Goal: Find specific page/section: Find specific page/section

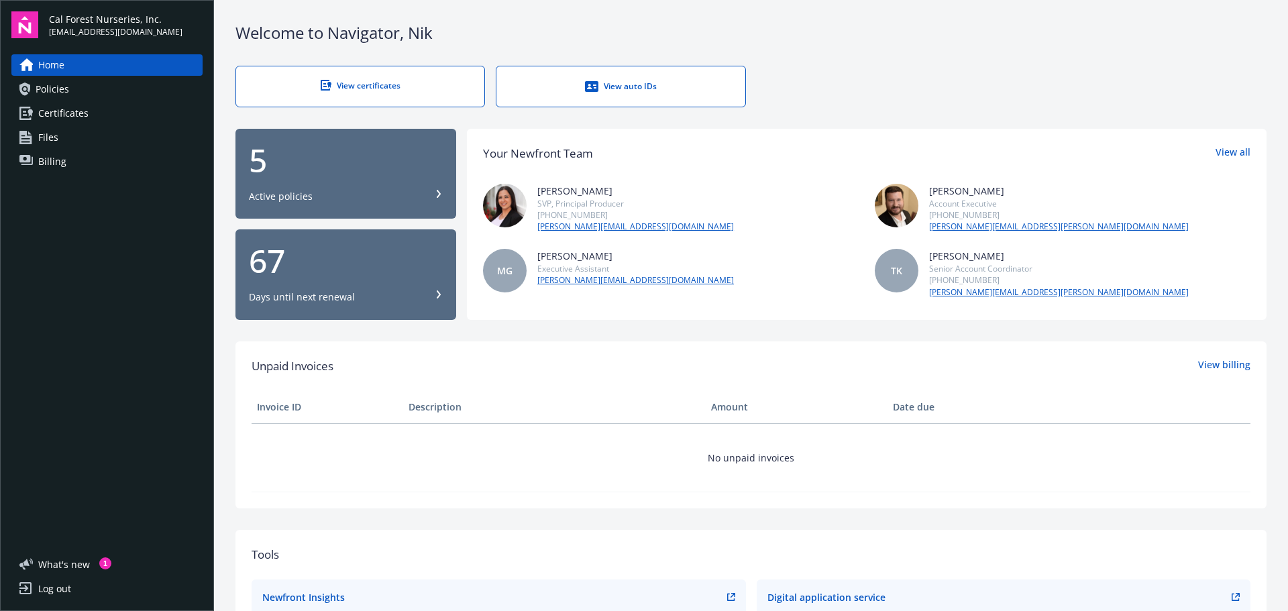
click at [51, 117] on span "Certificates" at bounding box center [63, 113] width 50 height 21
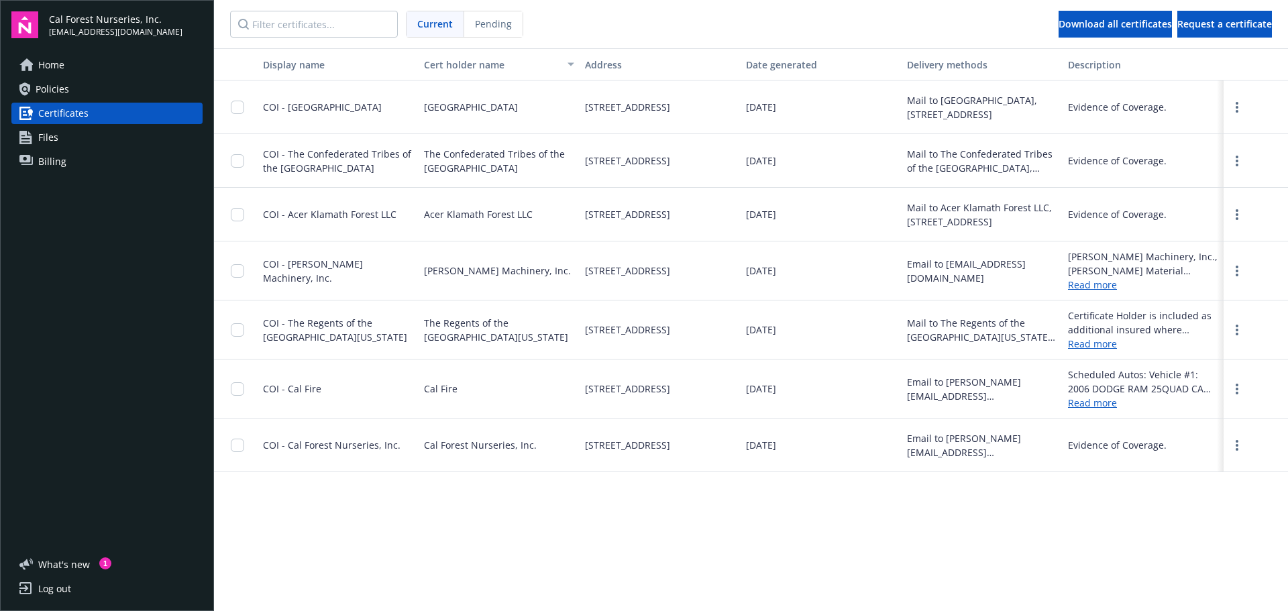
click at [293, 107] on span "COI - [GEOGRAPHIC_DATA]" at bounding box center [322, 107] width 119 height 13
